Goal: Task Accomplishment & Management: Use online tool/utility

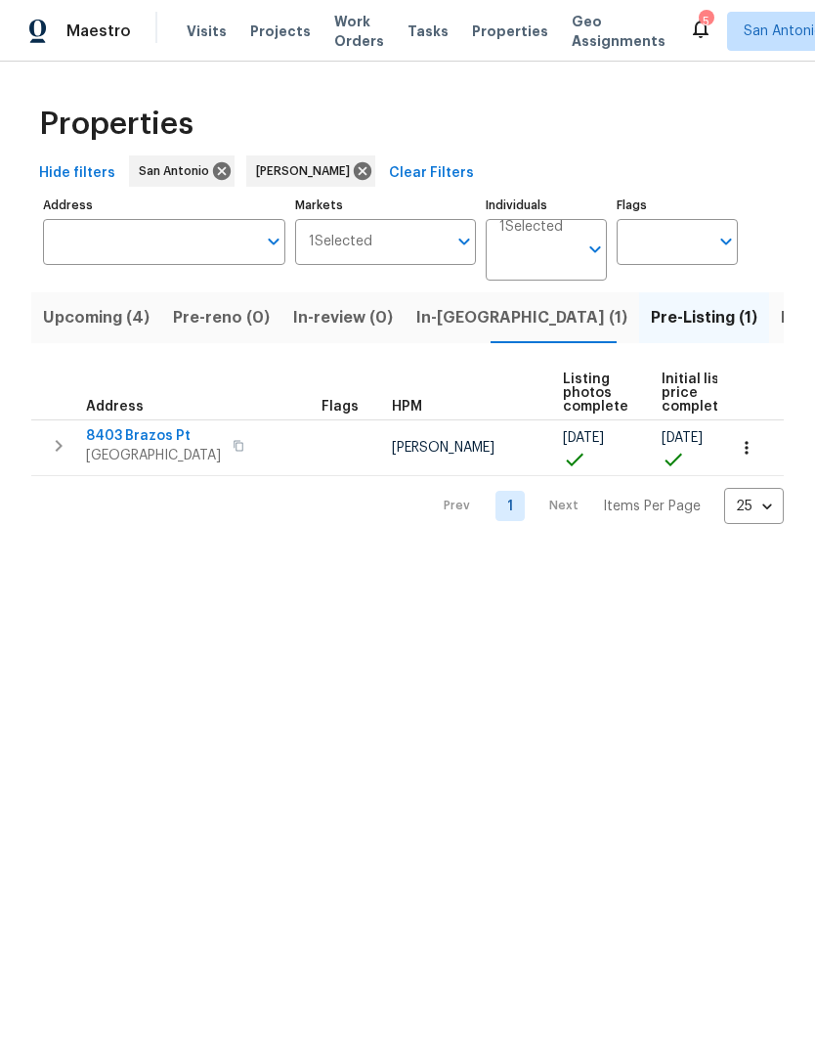
click at [155, 452] on span "[GEOGRAPHIC_DATA]" at bounding box center [153, 456] width 135 height 20
click at [781, 324] on span "Listed (15)" at bounding box center [821, 317] width 80 height 27
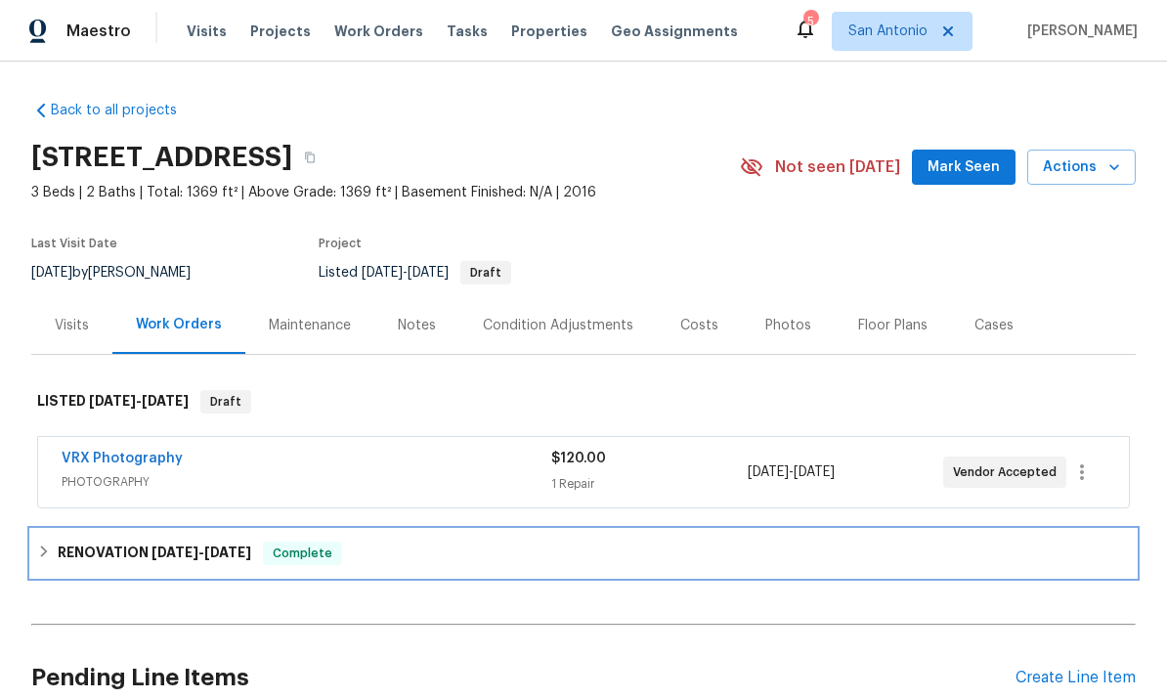
click at [298, 548] on span "Complete" at bounding box center [302, 554] width 75 height 20
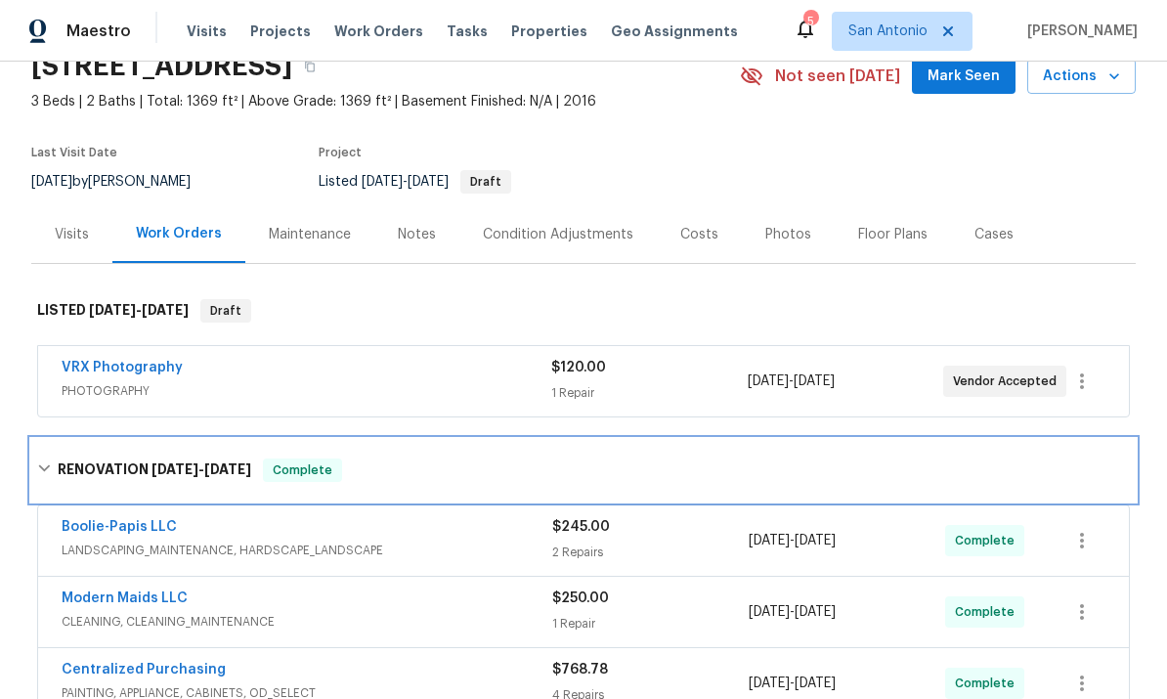
scroll to position [136, 0]
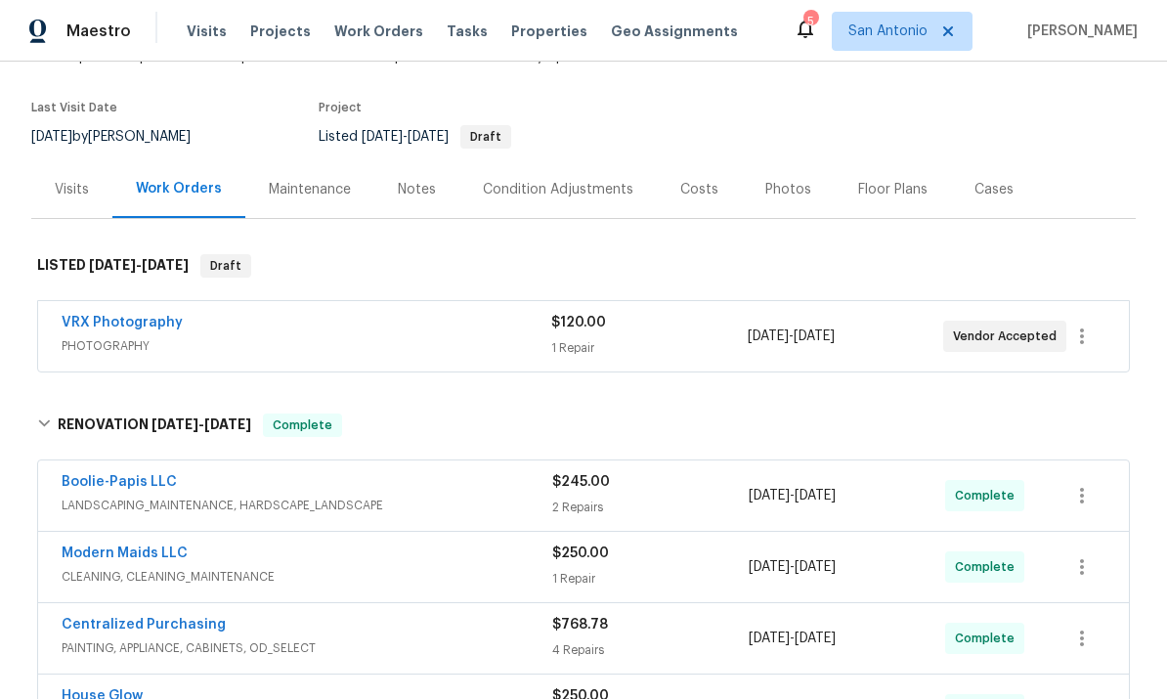
click at [118, 557] on link "Modern Maids LLC" at bounding box center [125, 554] width 126 height 14
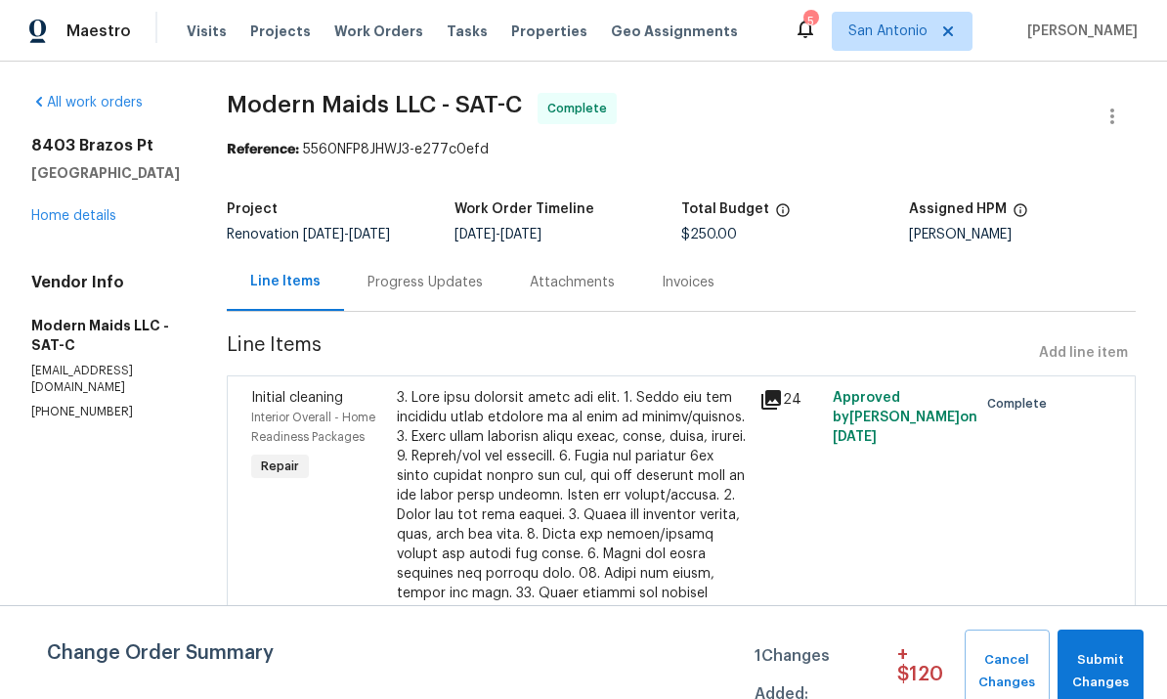
click at [454, 292] on div "Progress Updates" at bounding box center [425, 283] width 115 height 20
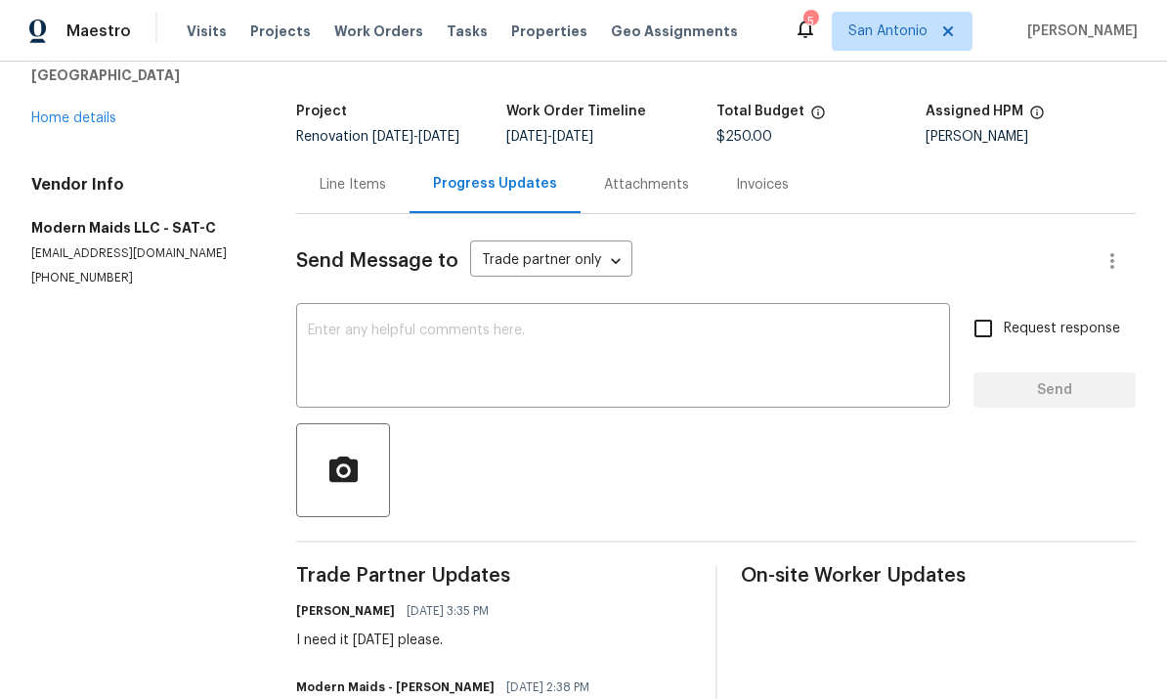
scroll to position [174, 0]
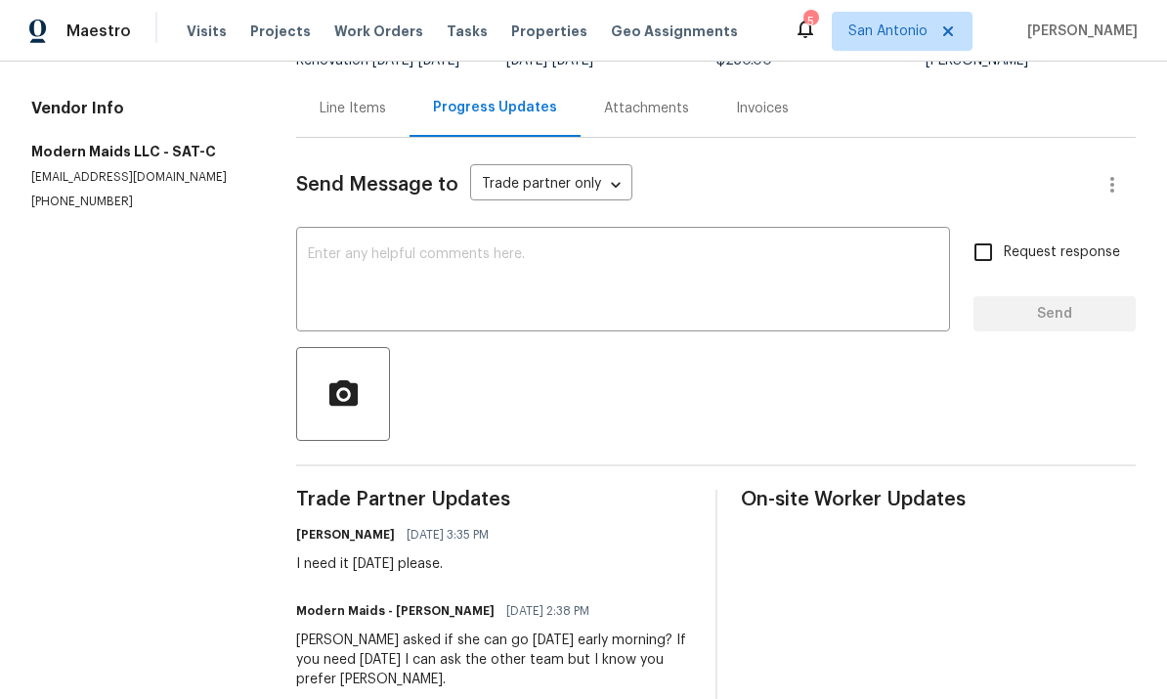
click at [438, 286] on textarea at bounding box center [623, 281] width 631 height 68
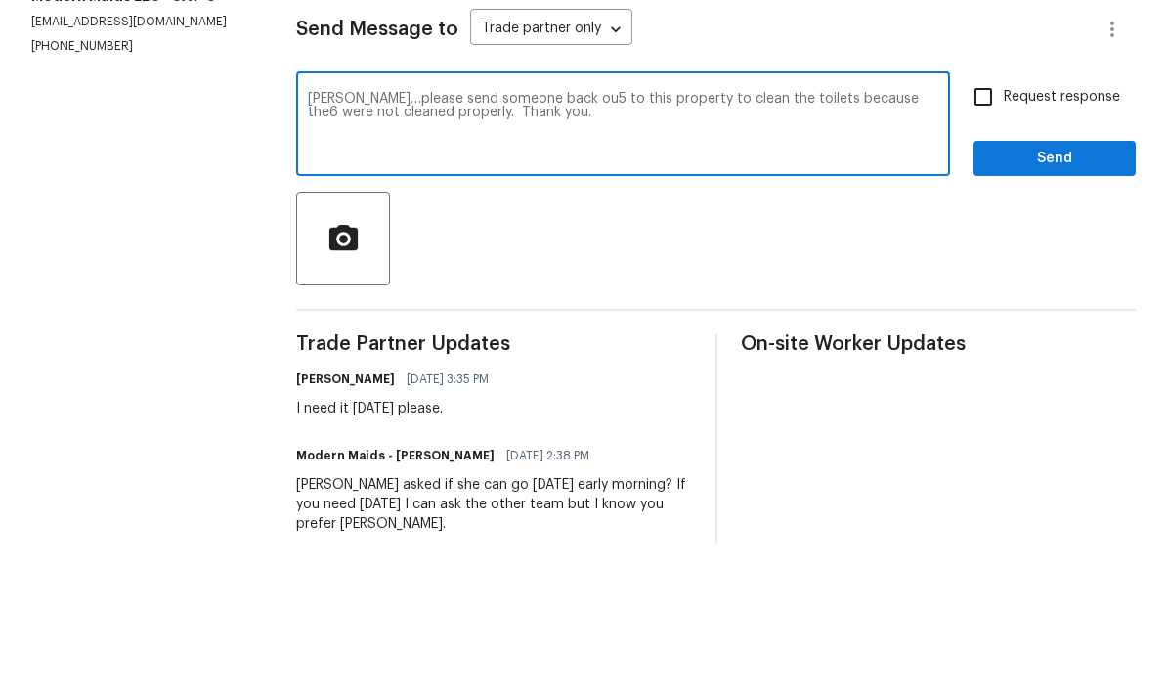
click at [882, 247] on textarea "Justin…please send someone back ou5 to this property to clean the toilets becau…" at bounding box center [623, 281] width 631 height 68
click at [561, 247] on textarea "Justin…please send someone back ou5 to this property to clean the toilets becau…" at bounding box center [623, 281] width 631 height 68
click at [562, 247] on textarea "Justin…please send someone back ou5 to this property to clean the toilets becau…" at bounding box center [623, 281] width 631 height 68
click at [569, 247] on textarea "Justin…please send someone back ou5 to this property to clean the toilets becau…" at bounding box center [623, 281] width 631 height 68
click at [568, 247] on textarea "Justin…please send someone back out to this property to clean the toilets becau…" at bounding box center [623, 281] width 631 height 68
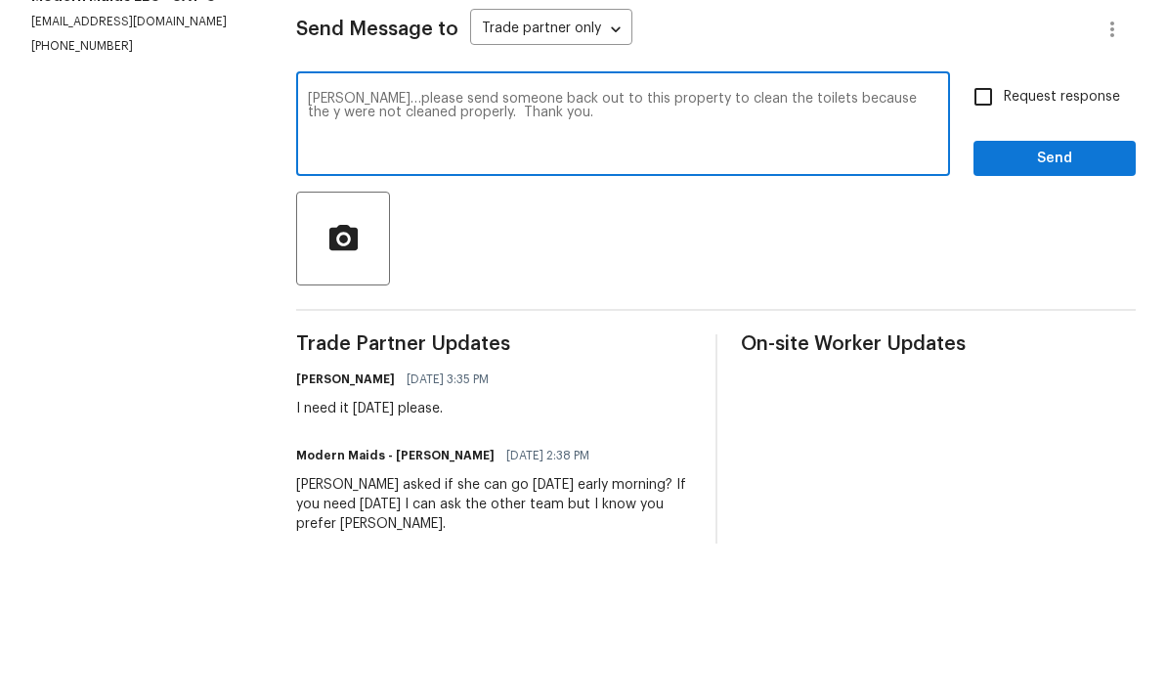
click at [885, 247] on textarea "Justin…please send someone back out to this property to clean the toilets becau…" at bounding box center [623, 281] width 631 height 68
click at [878, 247] on textarea "Justin…please send someone back out to this property to clean the toilets becau…" at bounding box center [623, 281] width 631 height 68
click at [900, 247] on textarea "Justin…please send someone back out to this property to clean the toilets becau…" at bounding box center [623, 281] width 631 height 68
click at [566, 247] on textarea "Justin…please send someone back out to this property to clean the toilets becau…" at bounding box center [623, 281] width 631 height 68
type textarea "Justin…please send someone back out to this property to clean the toilets becau…"
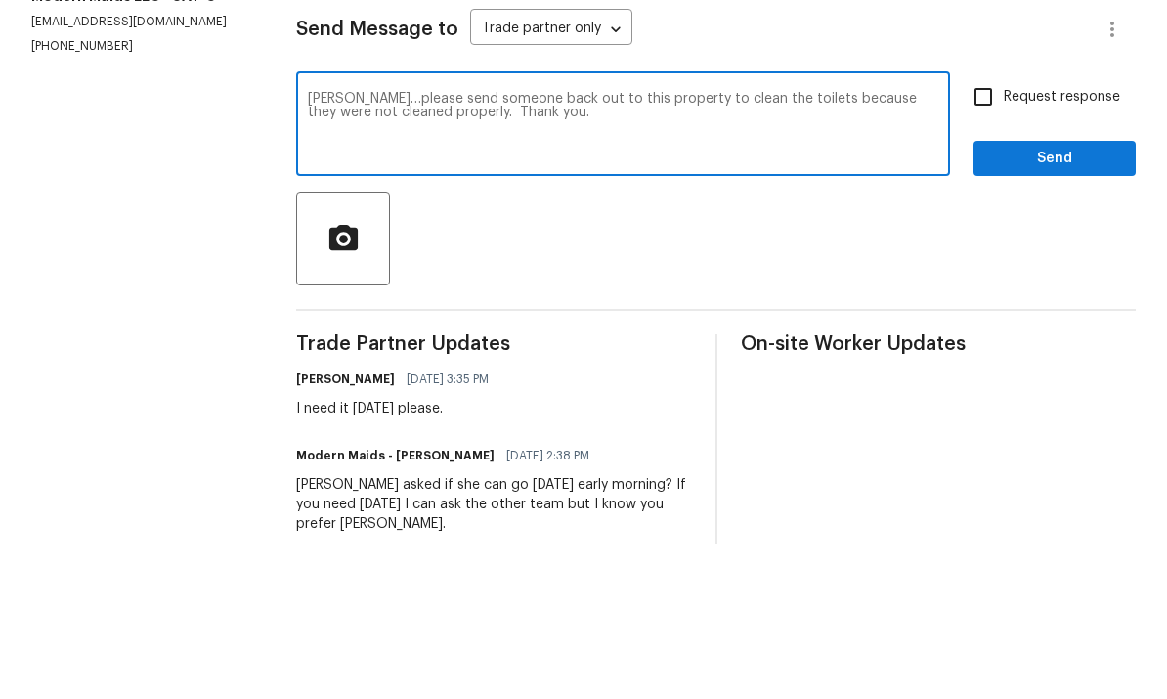
click at [1002, 232] on input "Request response" at bounding box center [983, 252] width 41 height 41
checkbox input "true"
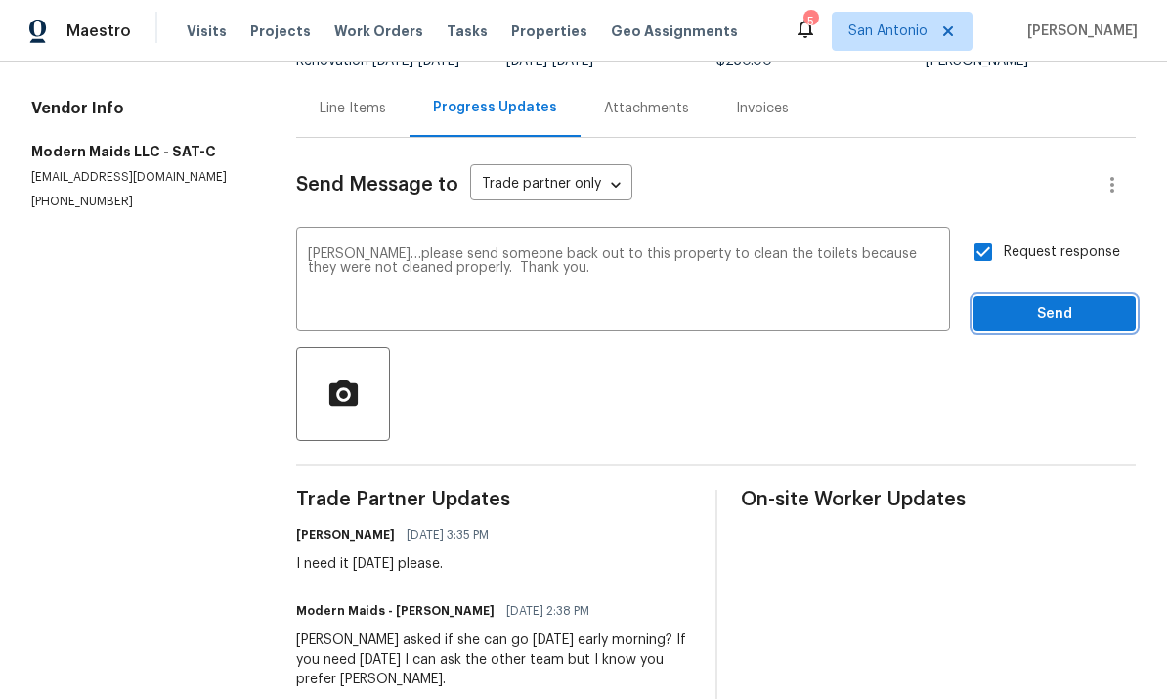
click at [1054, 302] on span "Send" at bounding box center [1054, 314] width 131 height 24
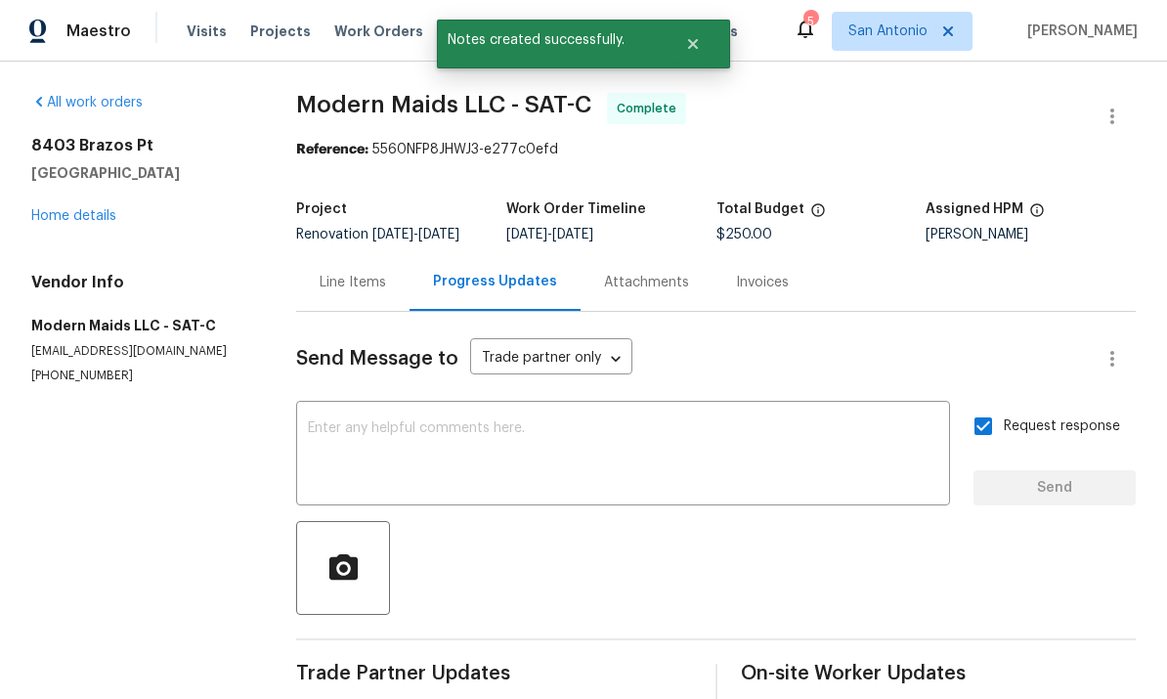
click at [92, 192] on div "All work orders 8403 Brazos Pt San Antonio, TX 78252 Home details Vendor Info M…" at bounding box center [140, 238] width 218 height 291
click at [74, 209] on link "Home details" at bounding box center [73, 216] width 85 height 14
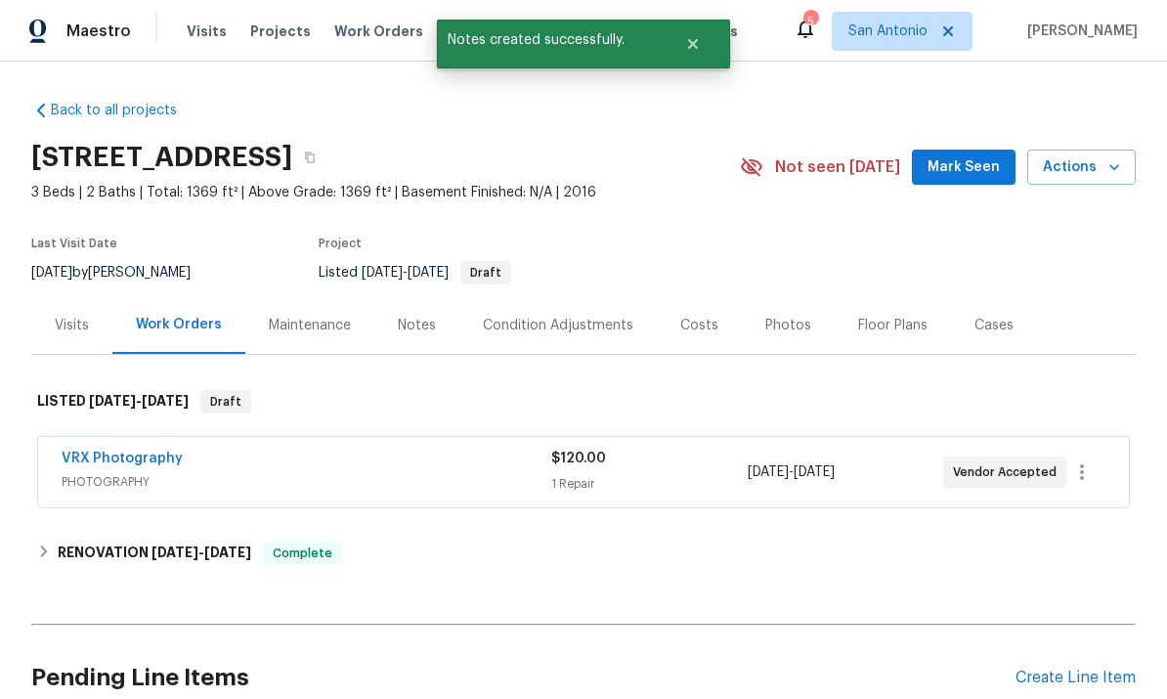
click at [974, 170] on span "Mark Seen" at bounding box center [964, 167] width 72 height 24
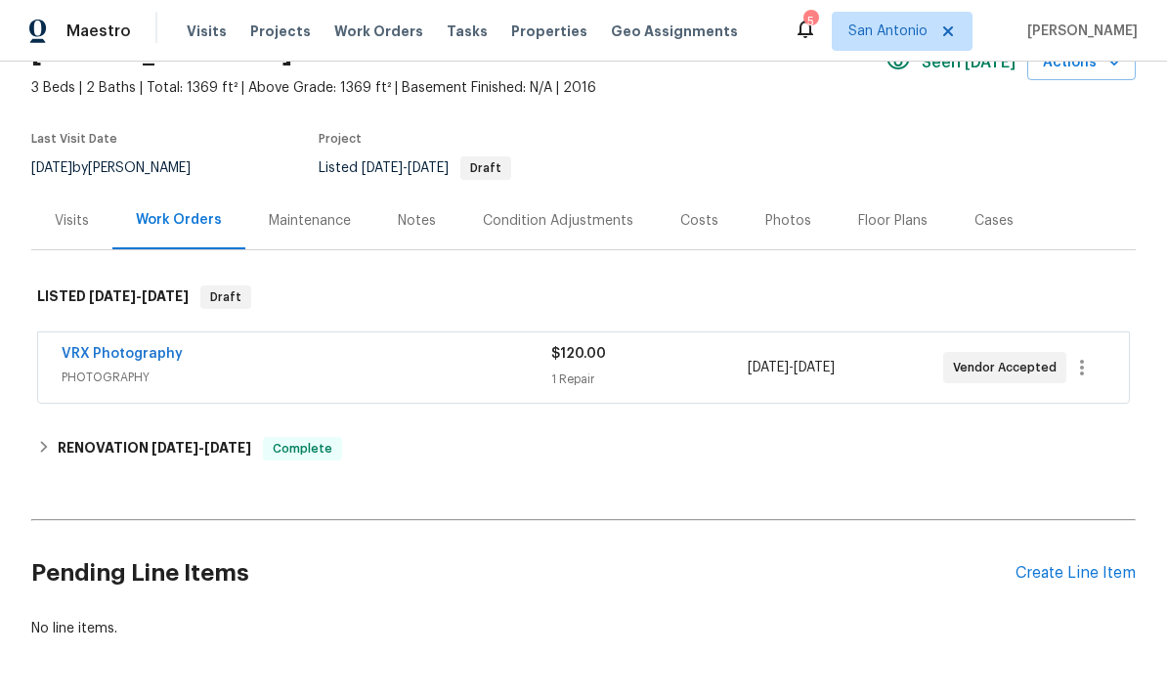
scroll to position [103, 0]
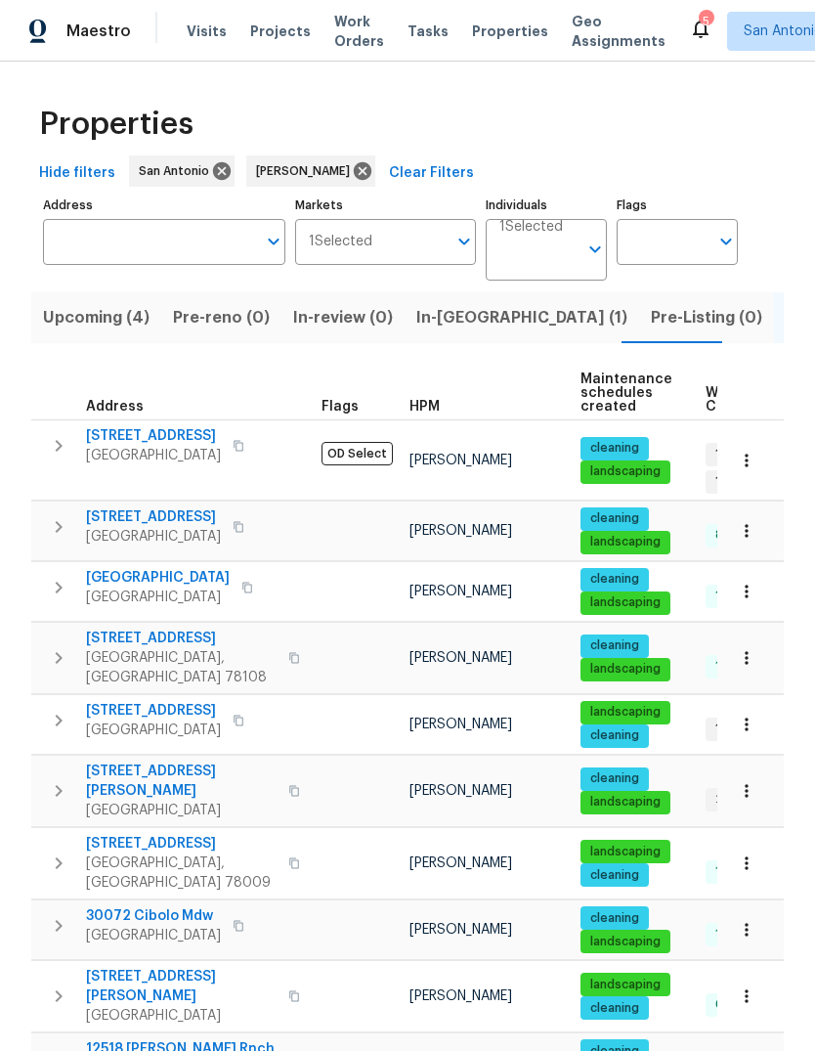
click at [423, 330] on span "In-[GEOGRAPHIC_DATA] (1)" at bounding box center [522, 317] width 211 height 27
